Goal: Submit feedback/report problem

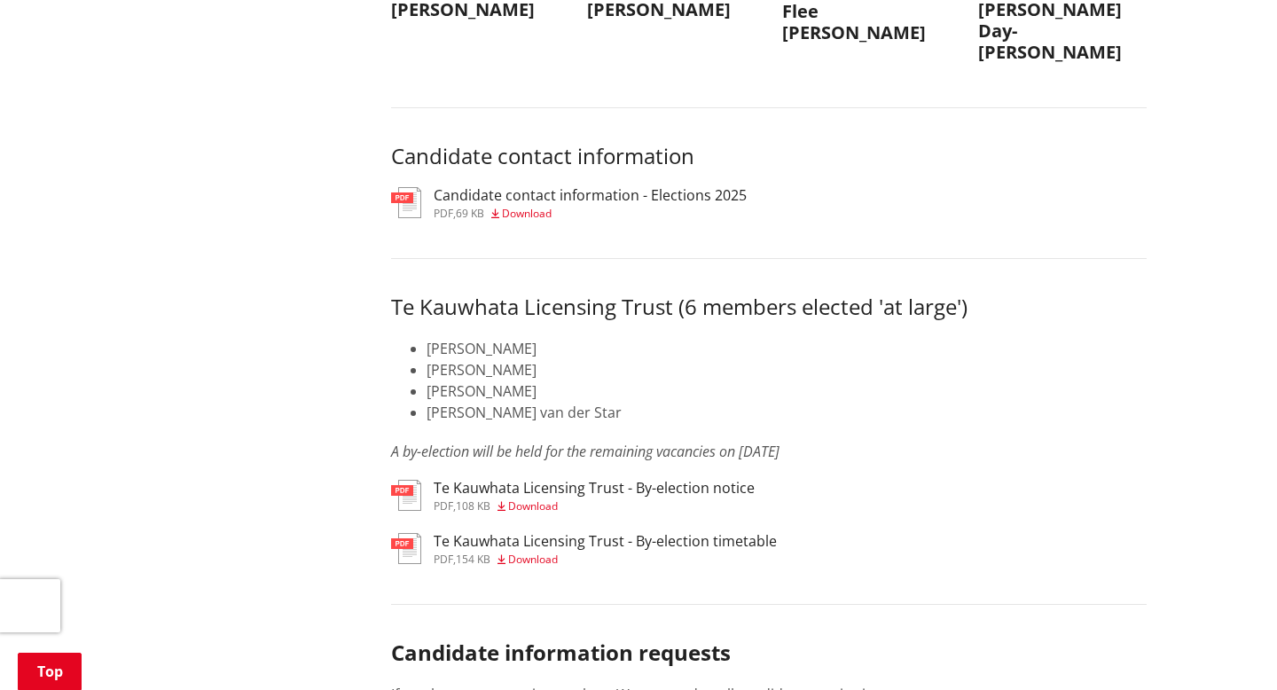
scroll to position [8536, 0]
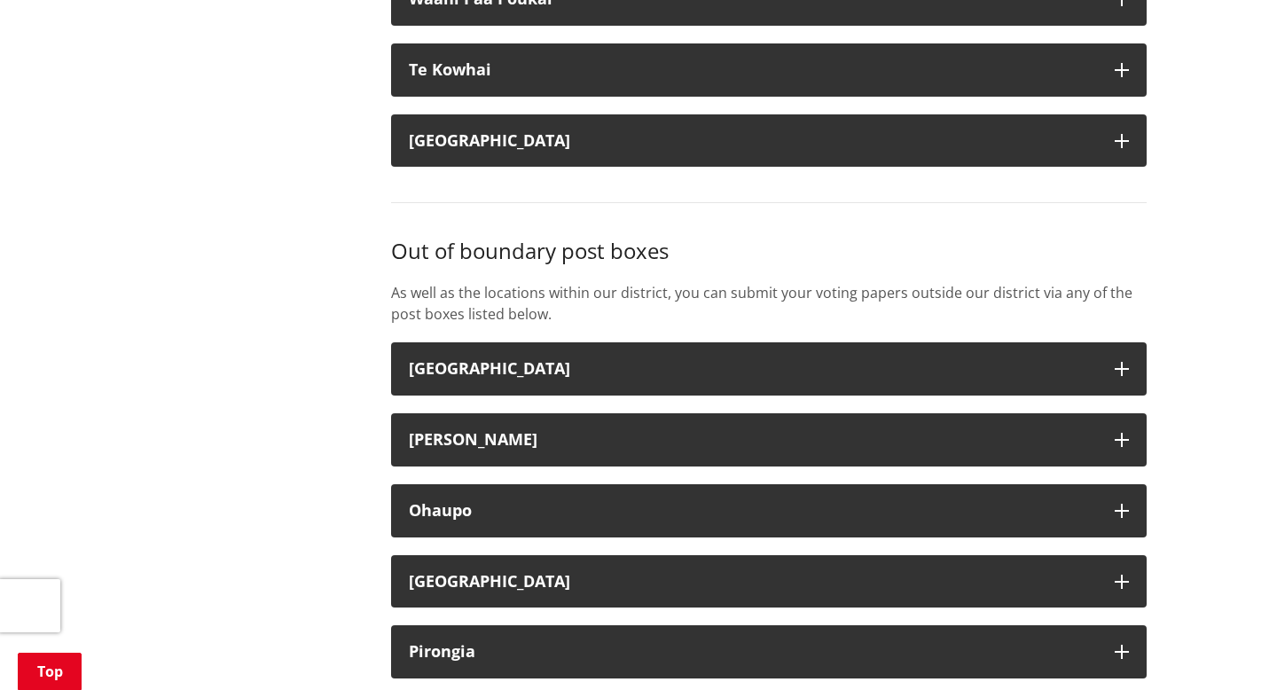
scroll to position [4486, 0]
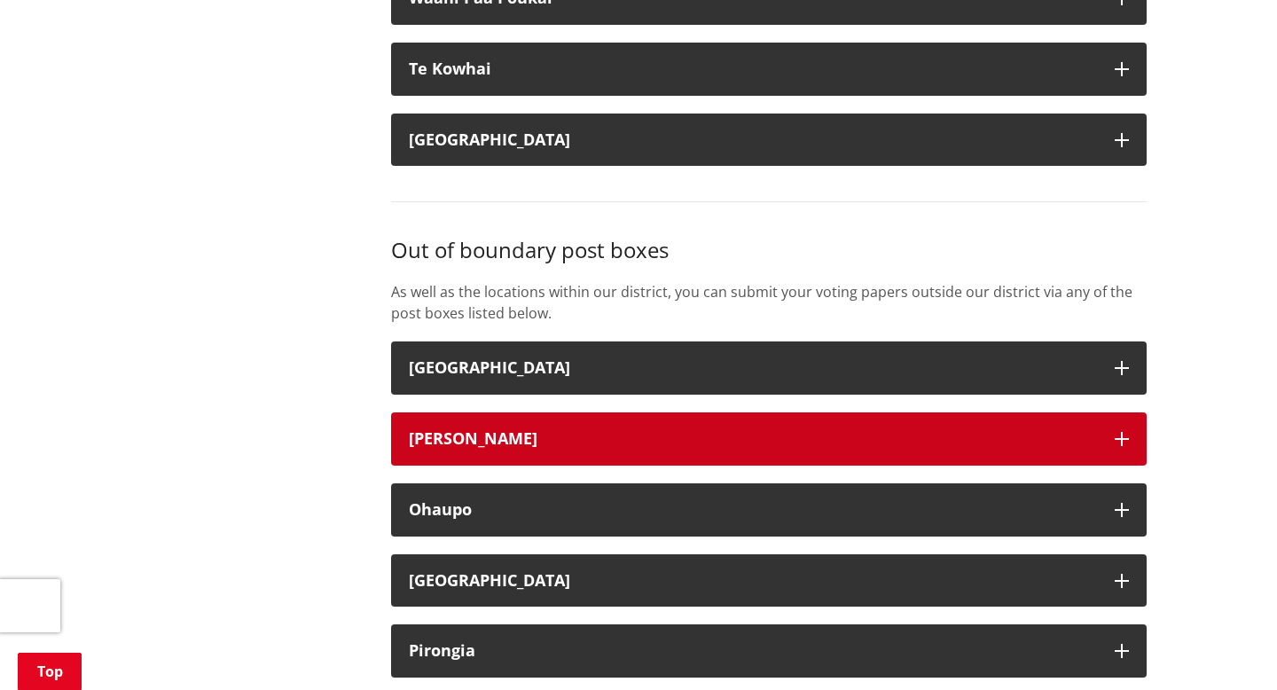
click at [1122, 446] on icon "button" at bounding box center [1121, 439] width 14 height 14
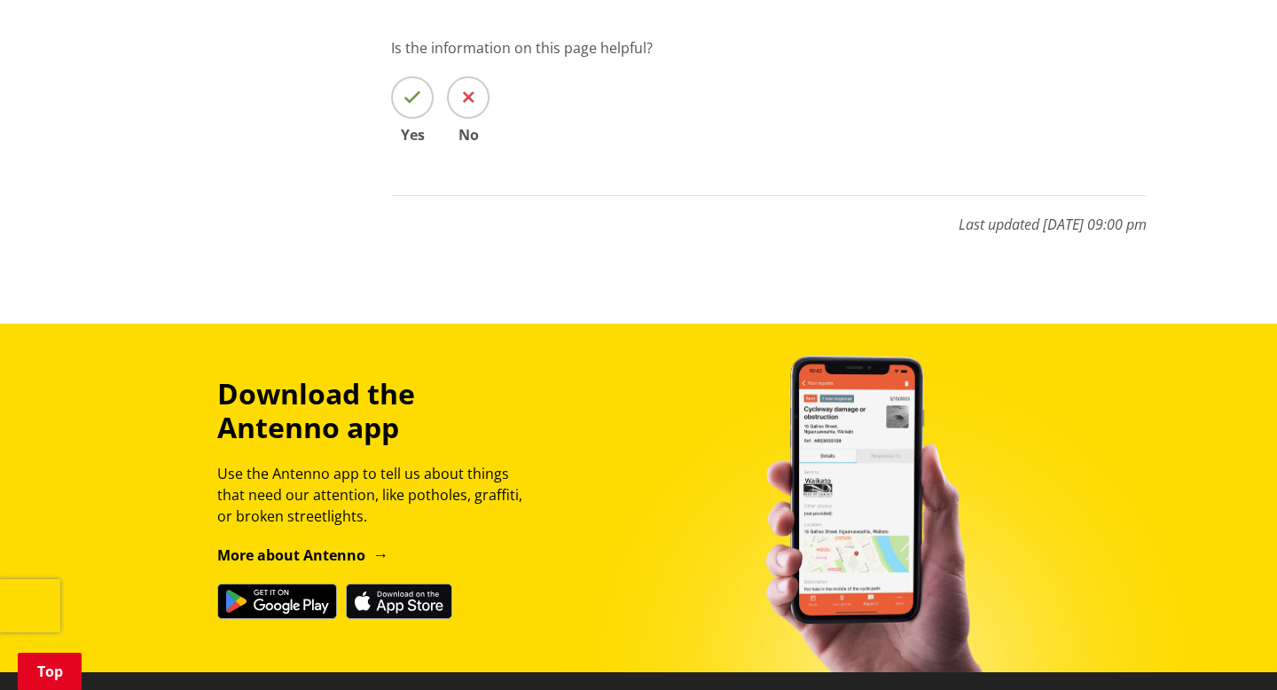
scroll to position [7311, 0]
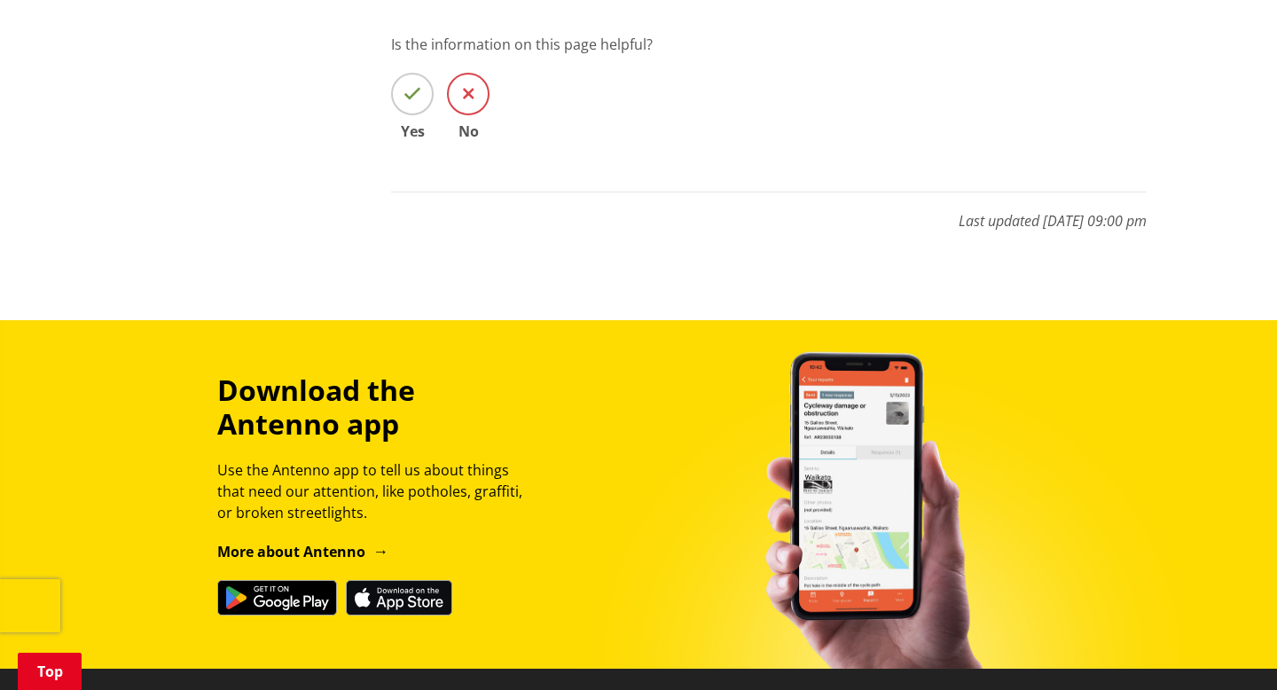
click at [459, 115] on span at bounding box center [468, 94] width 43 height 43
click at [0, 0] on input "No" at bounding box center [0, 0] width 0 height 0
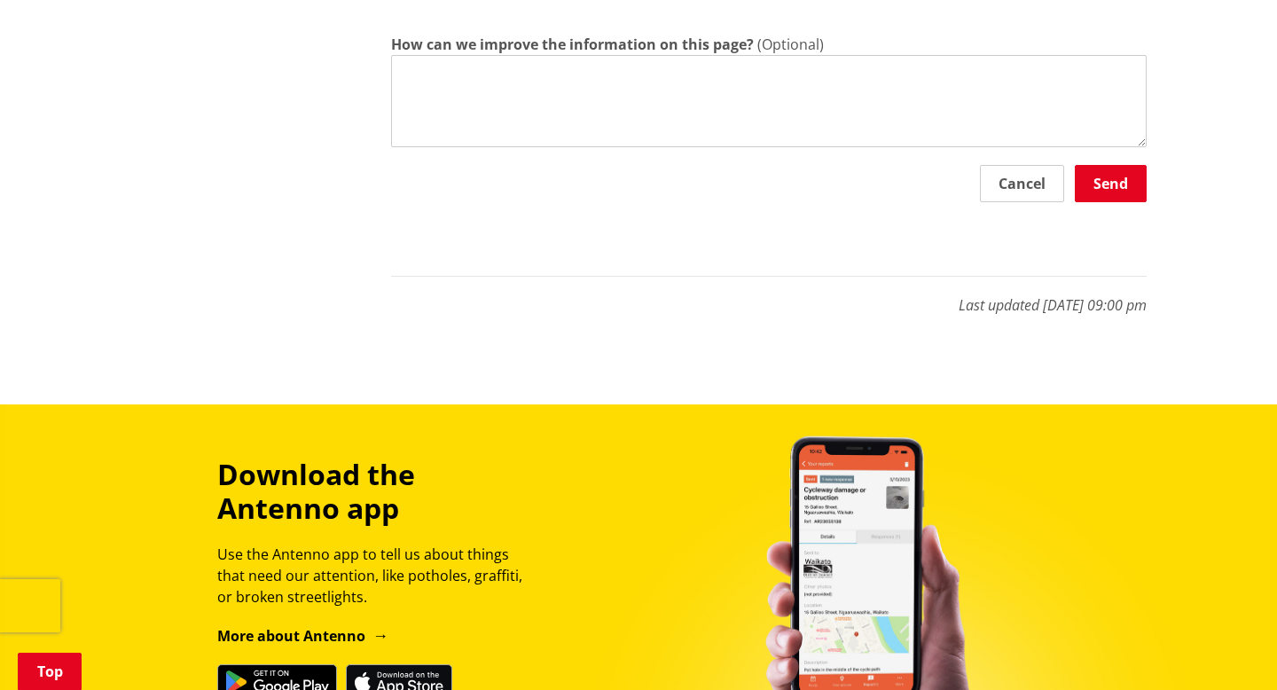
click at [493, 110] on textarea "How can we improve the information on this page?" at bounding box center [768, 101] width 755 height 92
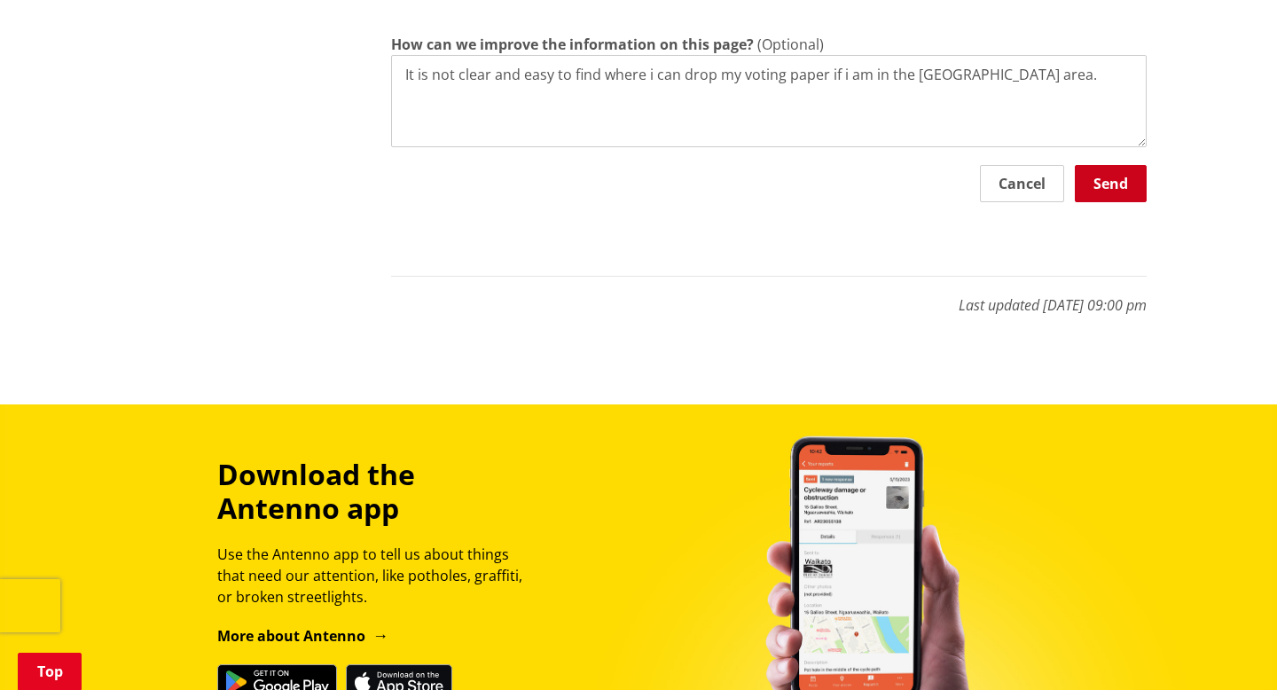
type textarea "It is not clear and easy to find where i can drop my voting paper if i am in th…"
click at [1114, 202] on button "Send" at bounding box center [1111, 183] width 72 height 37
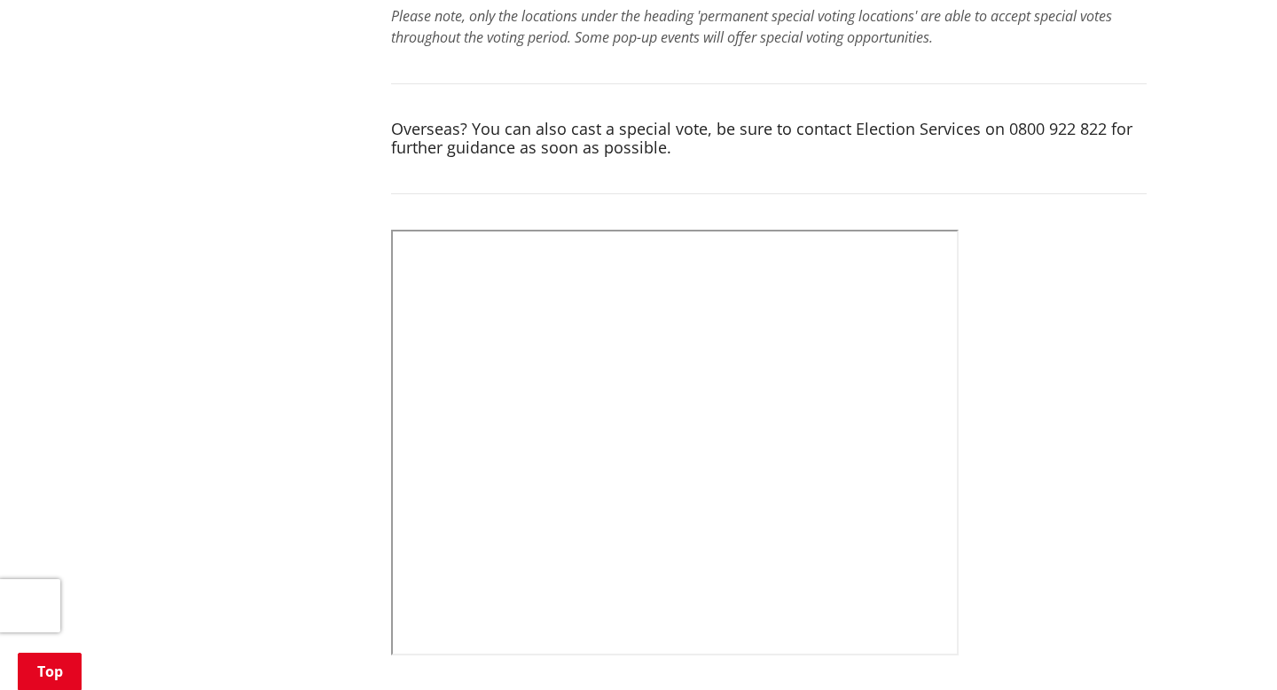
scroll to position [707, 0]
